Goal: Navigation & Orientation: Find specific page/section

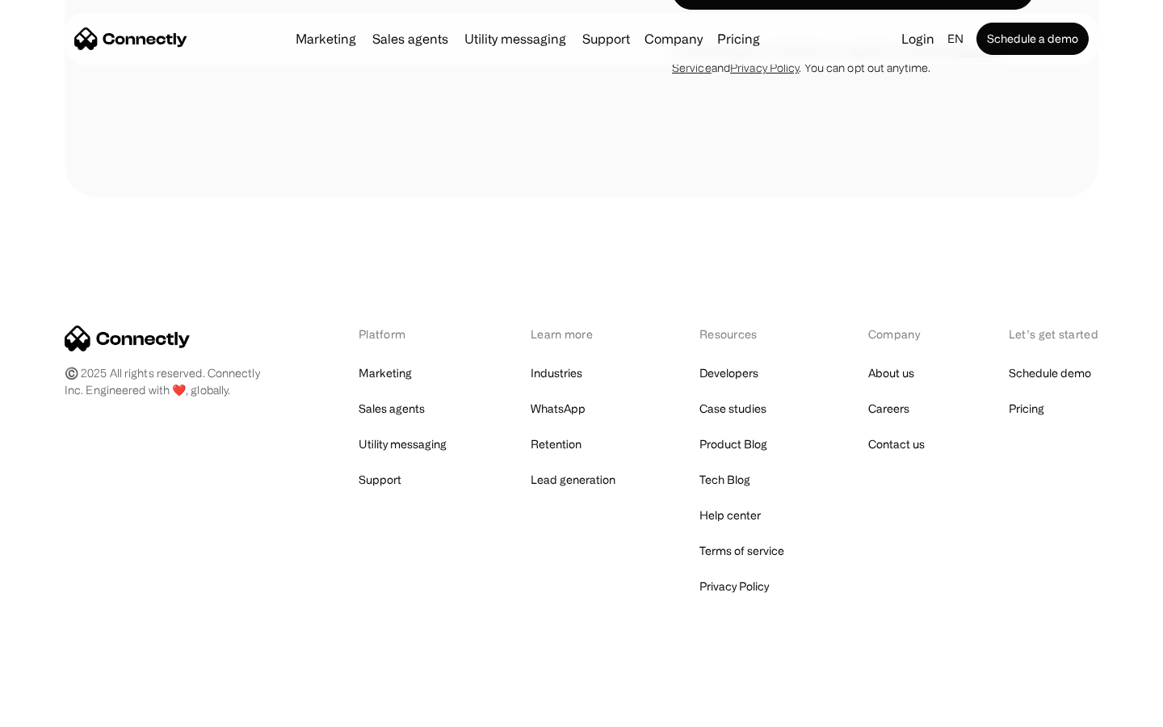
scroll to position [4578, 0]
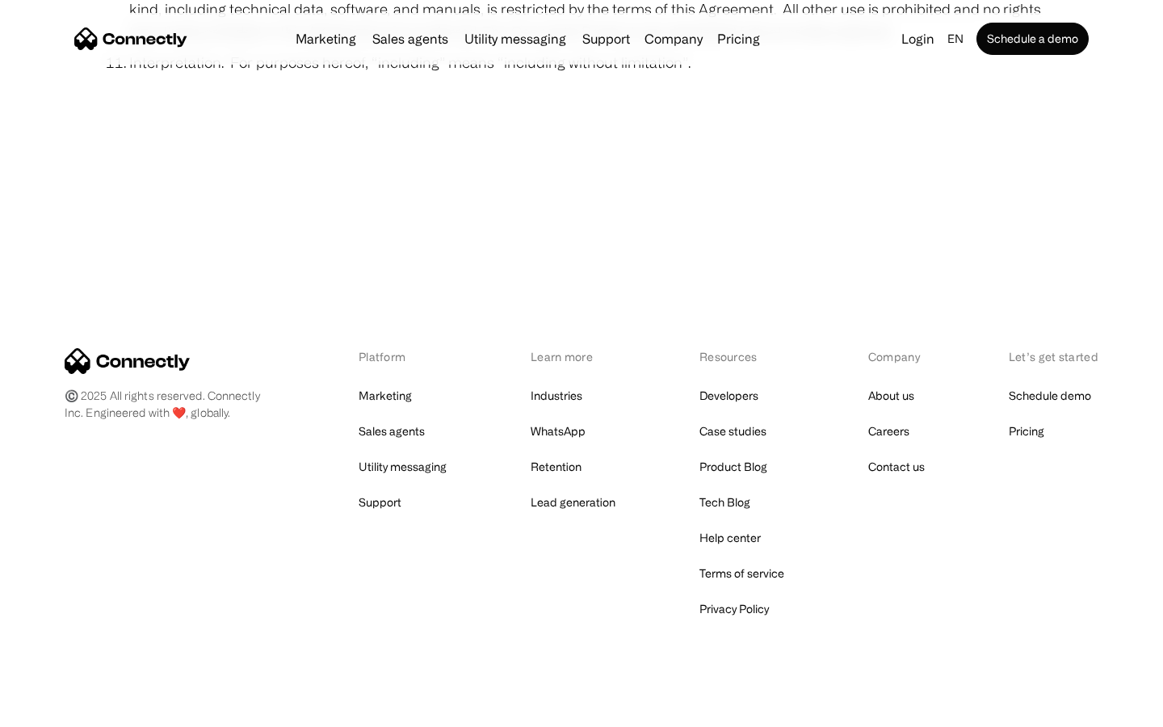
scroll to position [5935, 0]
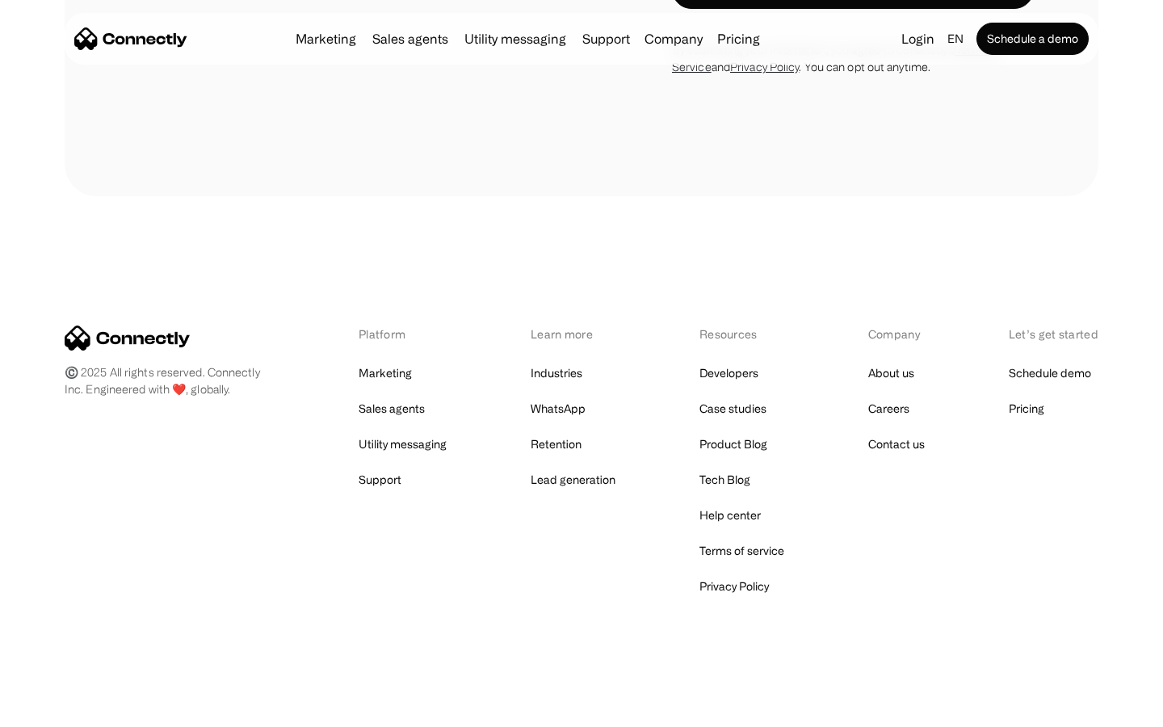
scroll to position [1384, 0]
